Goal: Task Accomplishment & Management: Use online tool/utility

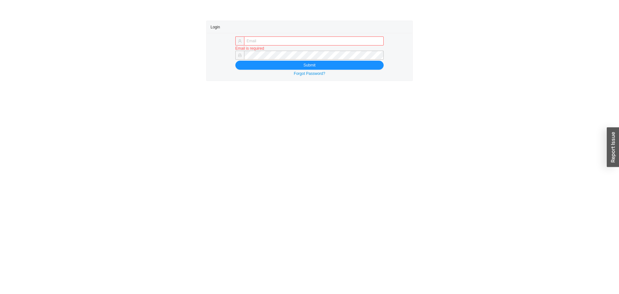
type input "[PERSON_NAME][EMAIL_ADDRESS][DOMAIN_NAME]"
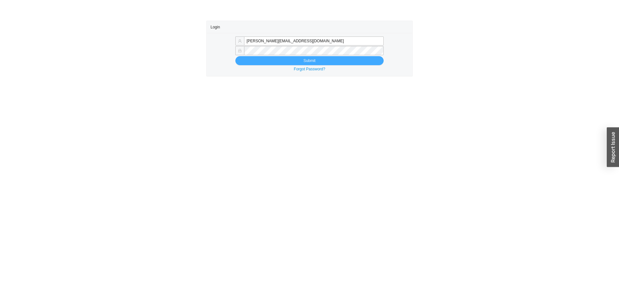
click at [283, 58] on button "Submit" at bounding box center [309, 60] width 148 height 9
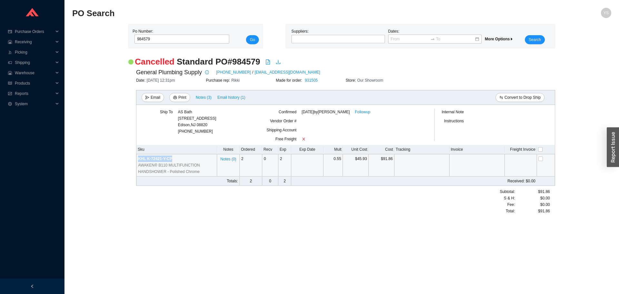
drag, startPoint x: 179, startPoint y: 157, endPoint x: 138, endPoint y: 161, distance: 41.1
click at [138, 161] on td "KHL K-72421-Y-CP AWAKEN® B110 MULTIFUNCTION HANDSHOWER - Polished Chrome" at bounding box center [176, 165] width 81 height 22
copy span "KHL K-72421-Y-CP"
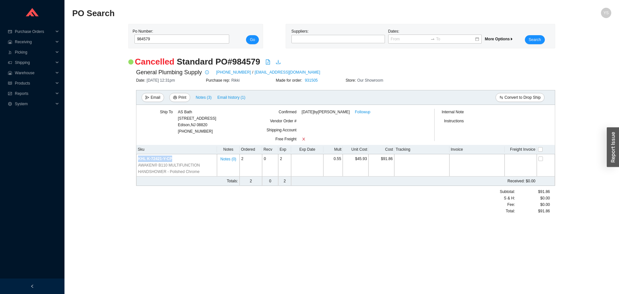
copy span "KHL K-72421-Y-CP"
click at [151, 37] on input "984579" at bounding box center [182, 39] width 95 height 9
paste input "78474"
type input "978474"
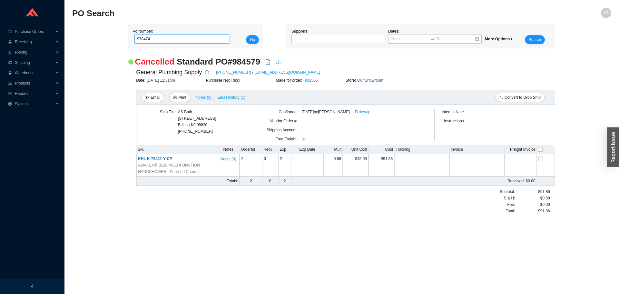
click at [246, 35] on button "Go" at bounding box center [252, 39] width 13 height 9
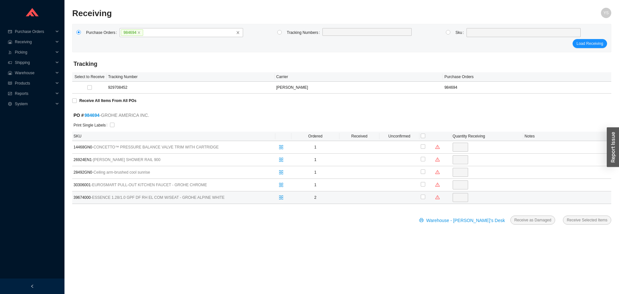
click at [74, 198] on span "39674000 - ESSENCE 1.28/1.0 GPF DF RH EL COM W/SEAT - GROHE ALPINE WHITE" at bounding box center [154, 197] width 161 height 6
click at [284, 196] on span "split-cells" at bounding box center [281, 197] width 8 height 5
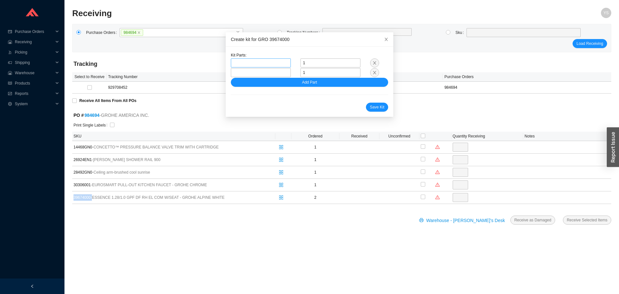
click at [255, 64] on span at bounding box center [261, 63] width 55 height 8
paste input "39677000"
type input "39677000"
click at [252, 74] on span "39677000" at bounding box center [249, 74] width 17 height 5
click at [240, 71] on span at bounding box center [261, 72] width 55 height 8
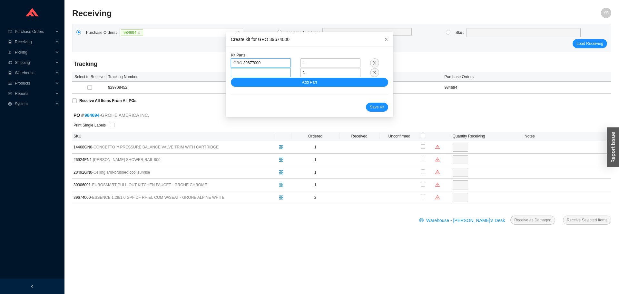
paste input "39678000"
type input "39678000"
click at [248, 86] on span "39678000" at bounding box center [249, 84] width 17 height 5
click at [366, 108] on button "Save Kit" at bounding box center [377, 107] width 22 height 9
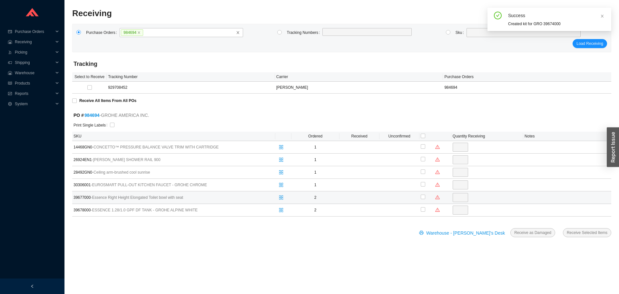
click at [424, 200] on div at bounding box center [423, 197] width 5 height 9
click at [422, 212] on label at bounding box center [423, 209] width 5 height 6
click at [422, 212] on input "checkbox" at bounding box center [423, 209] width 5 height 5
checkbox input "true"
type input "2"
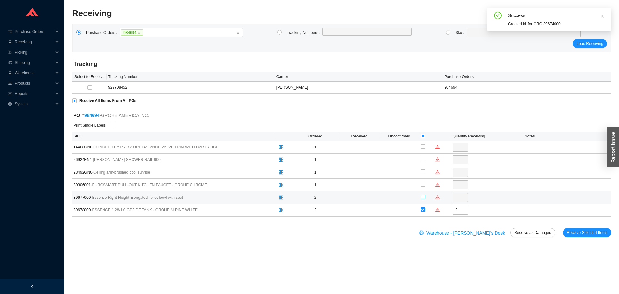
click at [423, 196] on input "checkbox" at bounding box center [423, 197] width 5 height 5
checkbox input "true"
type input "2"
click at [593, 238] on div "Warehouse - Yossi's Desk Receive as Damaged Receive Selected Items" at bounding box center [341, 236] width 539 height 17
click at [591, 233] on span "Receive Selected Items" at bounding box center [587, 232] width 41 height 6
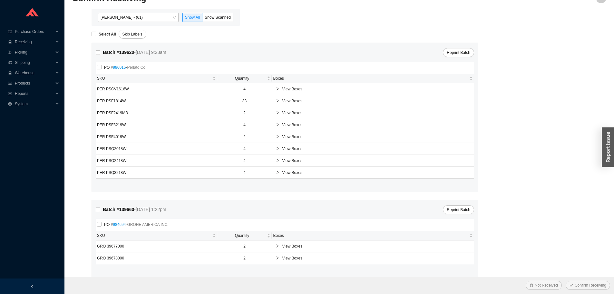
scroll to position [23, 0]
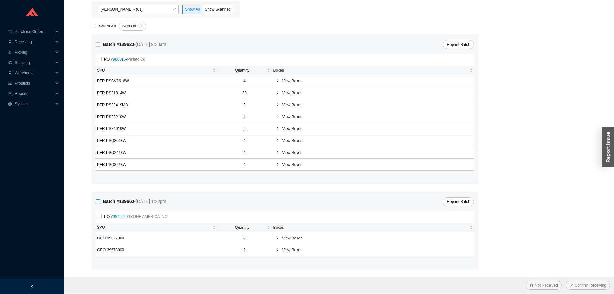
click at [100, 204] on input "Batch # 139660 - 8/26/25 1:22pm" at bounding box center [98, 201] width 5 height 5
checkbox input "true"
click at [589, 288] on button "Confirm Receiving" at bounding box center [588, 285] width 45 height 9
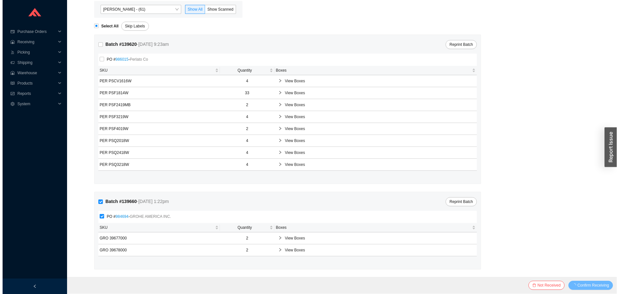
scroll to position [0, 0]
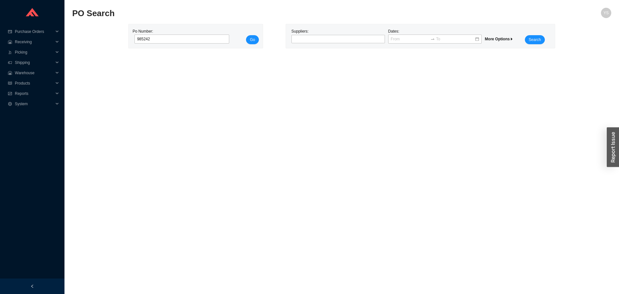
click button "Go" at bounding box center [252, 39] width 13 height 9
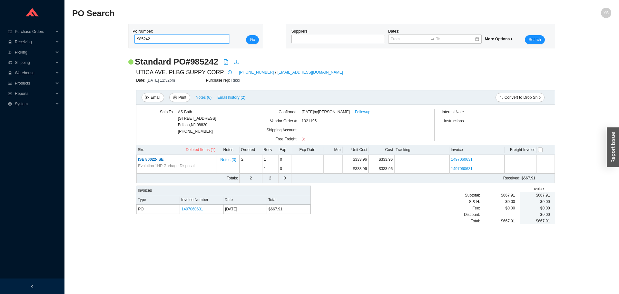
drag, startPoint x: 142, startPoint y: 40, endPoint x: 213, endPoint y: 30, distance: 71.6
click at [211, 30] on div "Po Number: 985242" at bounding box center [180, 36] width 95 height 16
click at [246, 35] on button "Go" at bounding box center [252, 39] width 13 height 9
type input "982731"
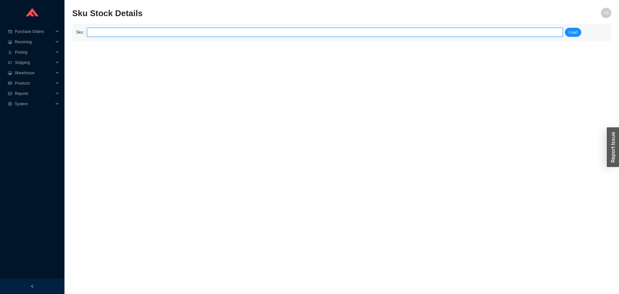
click at [138, 36] on input "search" at bounding box center [325, 32] width 471 height 8
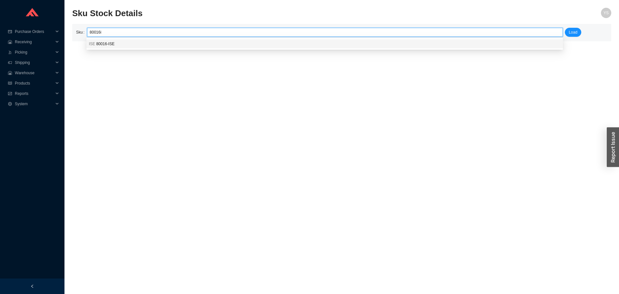
type input "ISE 80016-ISE"
click button "Load" at bounding box center [573, 32] width 16 height 9
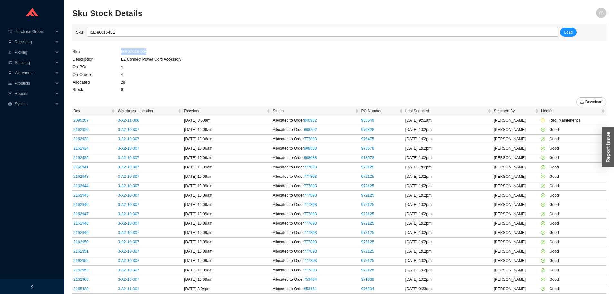
drag, startPoint x: 155, startPoint y: 51, endPoint x: 117, endPoint y: 52, distance: 38.1
click at [117, 52] on tr "Sku ISE 80016-ISE" at bounding box center [127, 52] width 110 height 8
copy tr "ISE 80016-ISE"
click at [370, 120] on link "965549" at bounding box center [368, 120] width 13 height 5
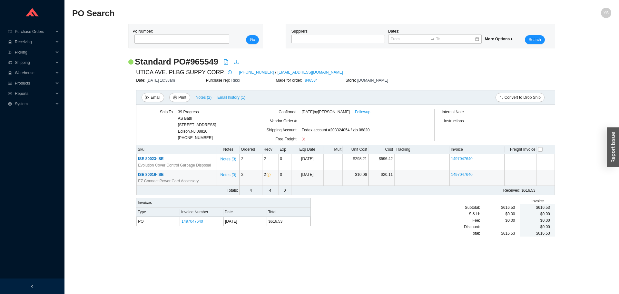
click at [156, 176] on span "ISE 80016-ISE" at bounding box center [150, 174] width 25 height 5
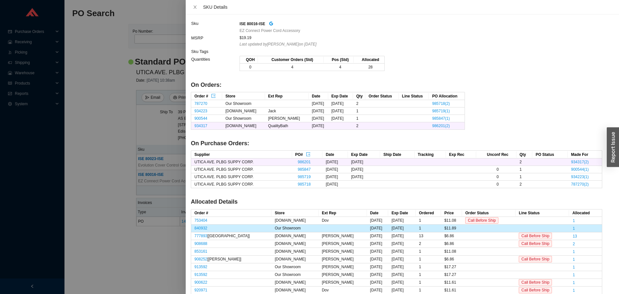
click at [121, 167] on div at bounding box center [309, 147] width 619 height 294
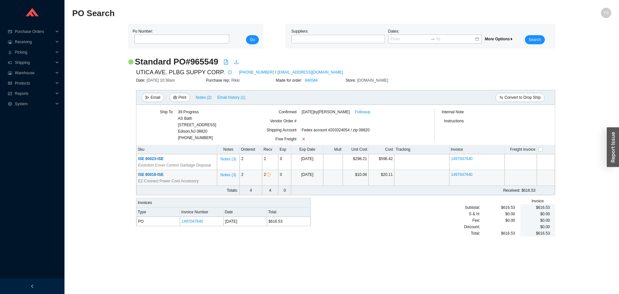
click at [154, 175] on span "ISE 80016-ISE" at bounding box center [150, 174] width 25 height 5
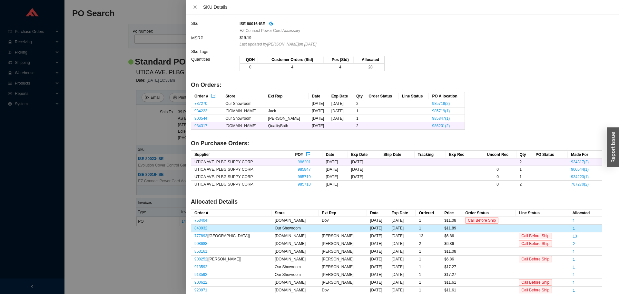
click at [298, 163] on link "986201" at bounding box center [304, 162] width 13 height 5
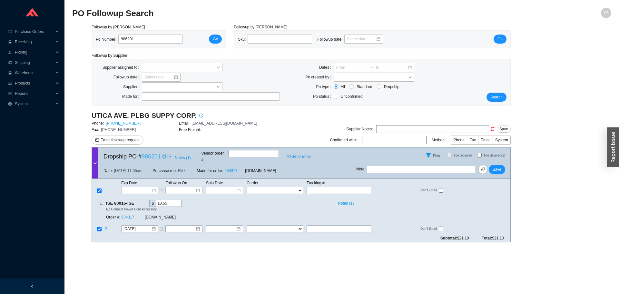
click at [151, 157] on link "986201" at bounding box center [151, 156] width 19 height 6
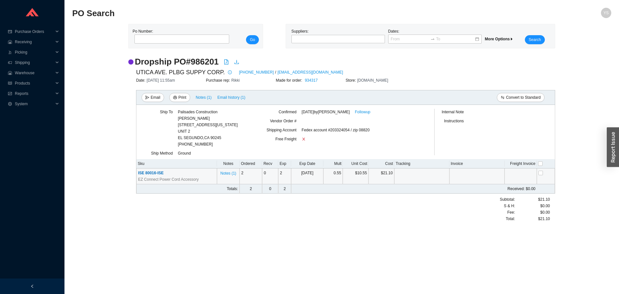
click at [148, 178] on span "EZ Connect Power Cord Accessory" at bounding box center [168, 179] width 61 height 6
click at [147, 177] on span "EZ Connect Power Cord Accessory" at bounding box center [168, 179] width 61 height 6
click at [147, 173] on span "ISE 80016-ISE" at bounding box center [150, 173] width 25 height 5
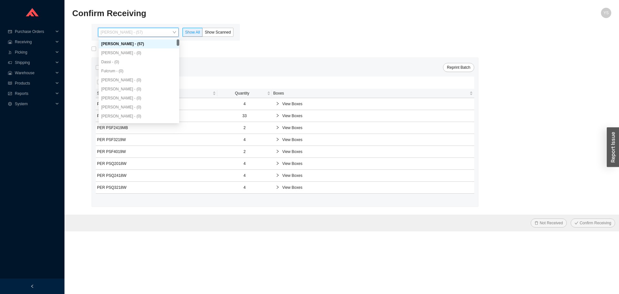
click at [85, 75] on form "Select All Skip Labels Batch # 139620 - [DATE] 9:23am Reprint Batch PO # 986015…" at bounding box center [341, 136] width 539 height 191
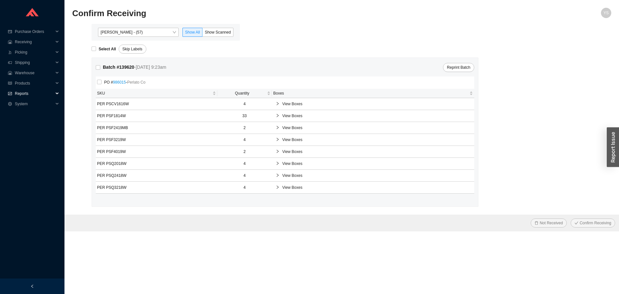
click at [21, 97] on span "Reports" at bounding box center [34, 93] width 39 height 10
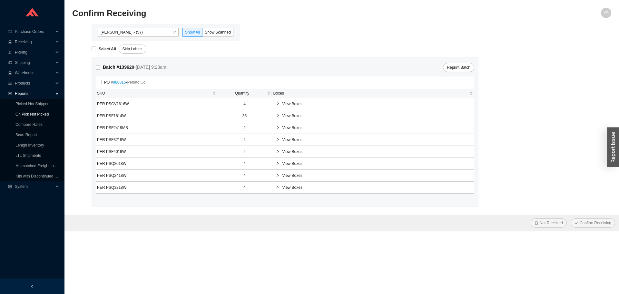
click at [21, 112] on link "On Pick Not Picked" at bounding box center [31, 114] width 33 height 5
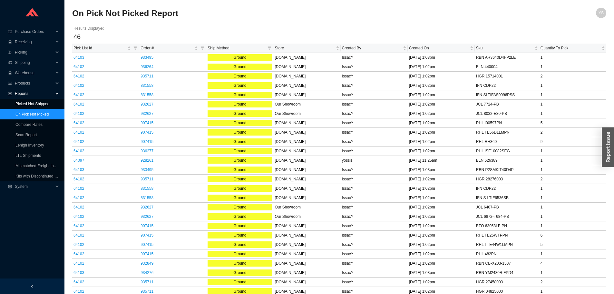
click at [24, 103] on link "Picked Not Shipped" at bounding box center [32, 104] width 34 height 5
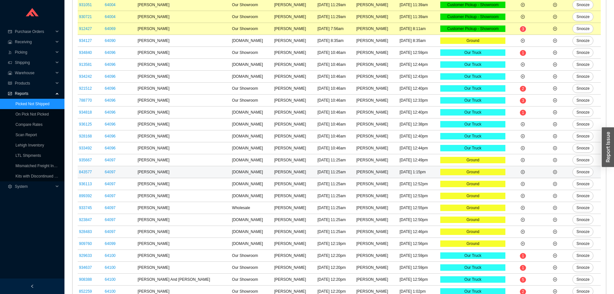
scroll to position [426, 0]
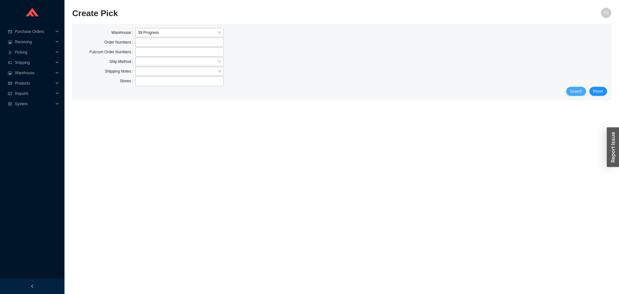
click at [586, 91] on button "Search" at bounding box center [576, 91] width 20 height 9
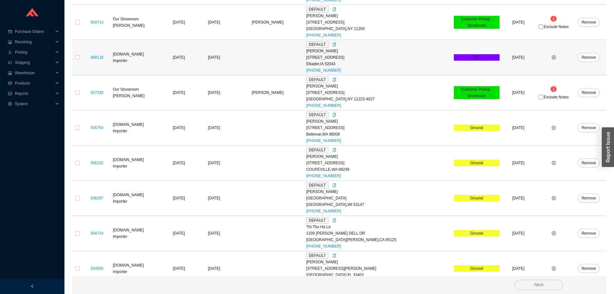
scroll to position [161, 0]
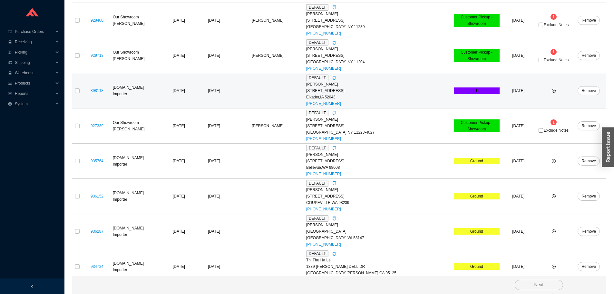
click at [82, 92] on td at bounding box center [77, 90] width 10 height 35
click at [77, 91] on input "checkbox" at bounding box center [77, 90] width 5 height 5
checkbox input "true"
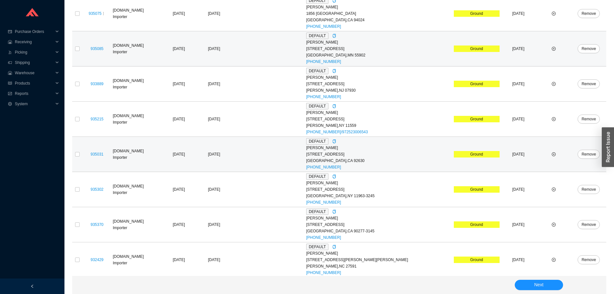
scroll to position [521, 0]
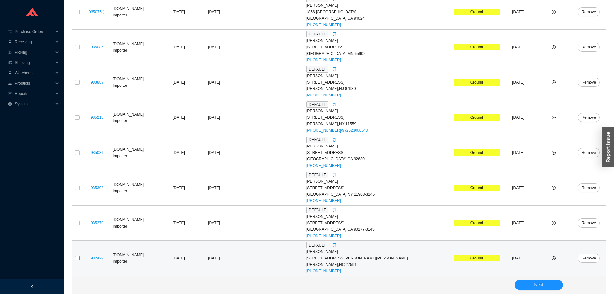
click at [77, 259] on input "checkbox" at bounding box center [77, 258] width 5 height 5
checkbox input "true"
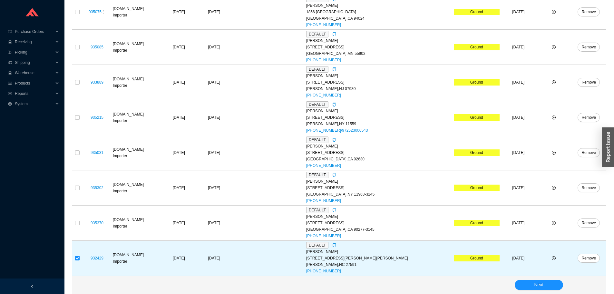
click at [542, 291] on div "Next" at bounding box center [339, 285] width 534 height 18
click at [542, 289] on button "Next" at bounding box center [539, 285] width 48 height 10
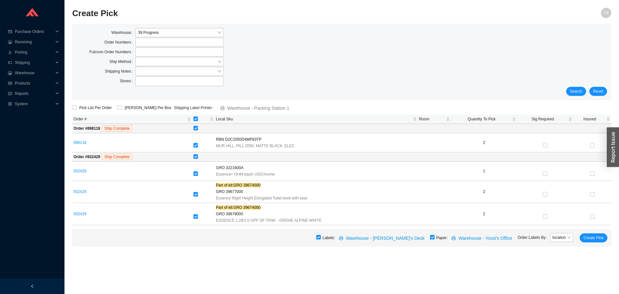
click at [435, 239] on input "checkbox" at bounding box center [432, 237] width 5 height 5
checkbox input "false"
click at [592, 238] on span "Create Pick" at bounding box center [594, 238] width 20 height 6
